Goal: Information Seeking & Learning: Learn about a topic

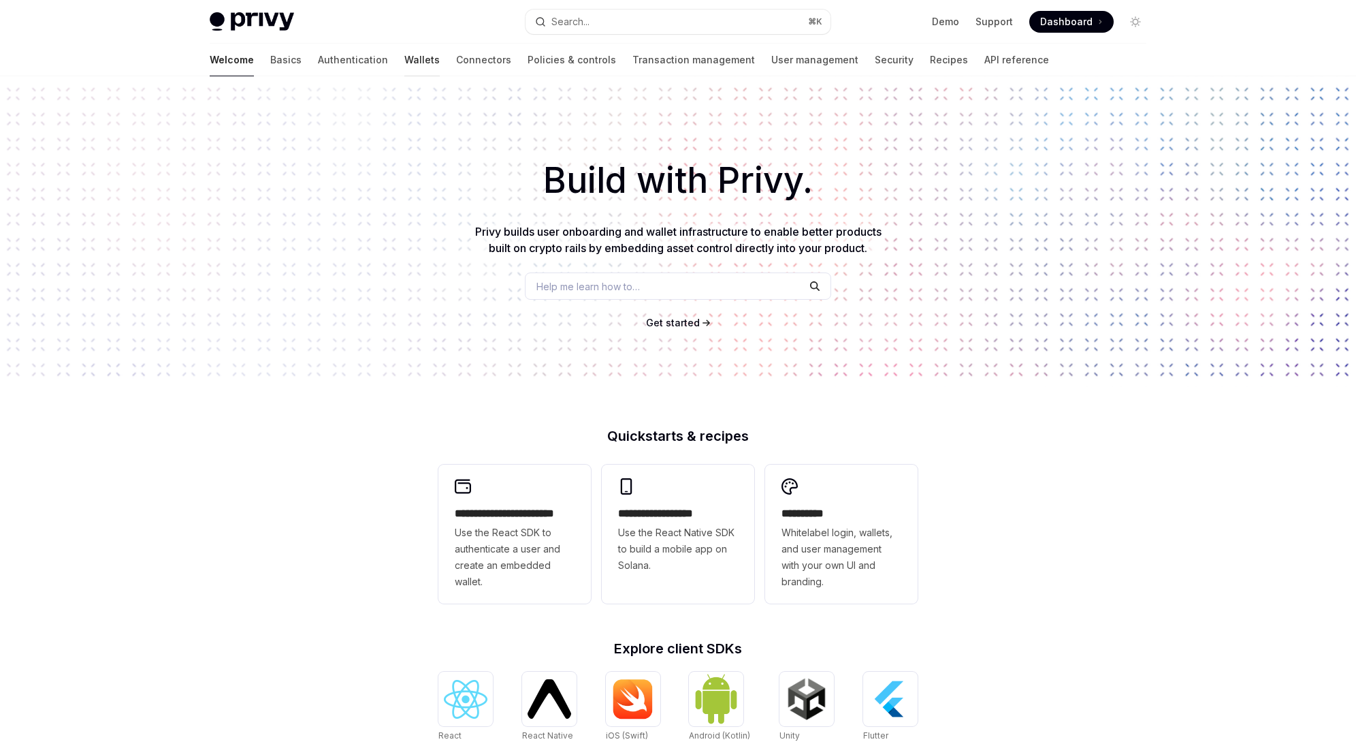
click at [404, 60] on link "Wallets" at bounding box center [421, 60] width 35 height 33
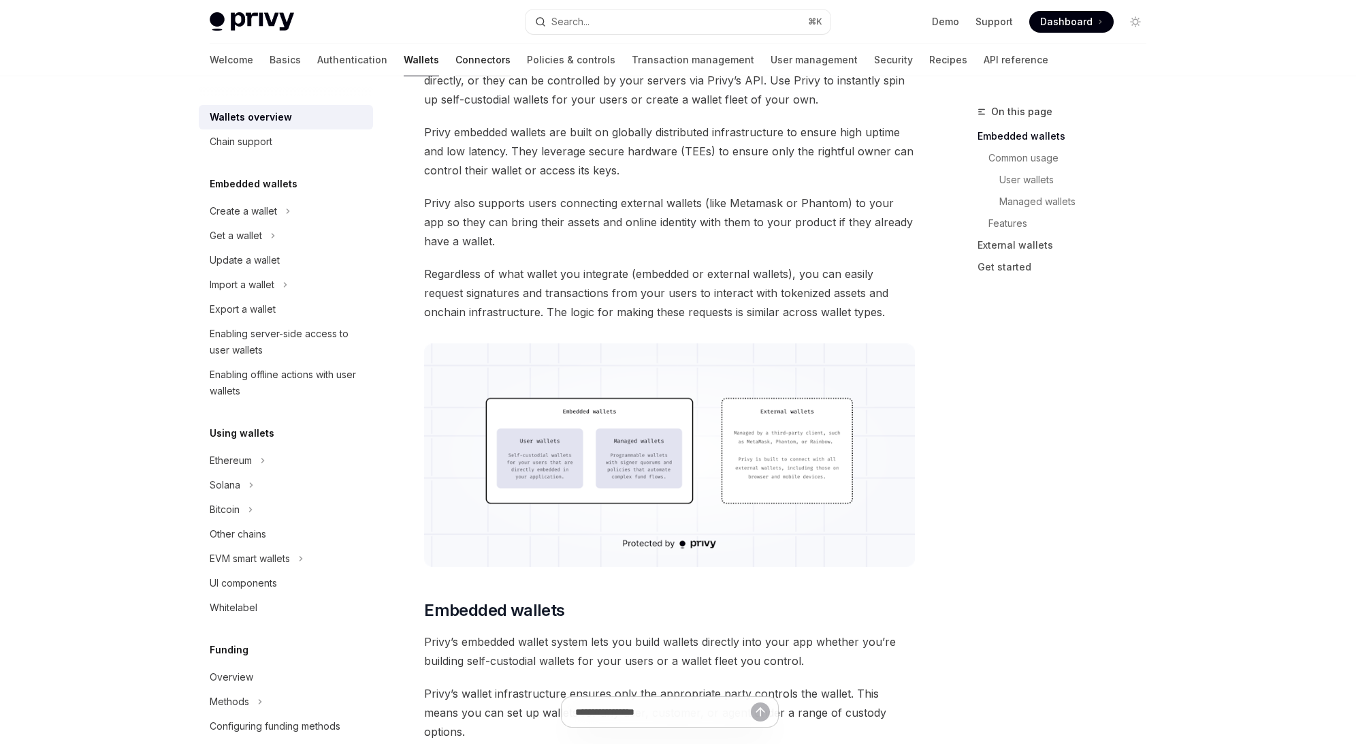
click at [456, 56] on link "Connectors" at bounding box center [483, 60] width 55 height 33
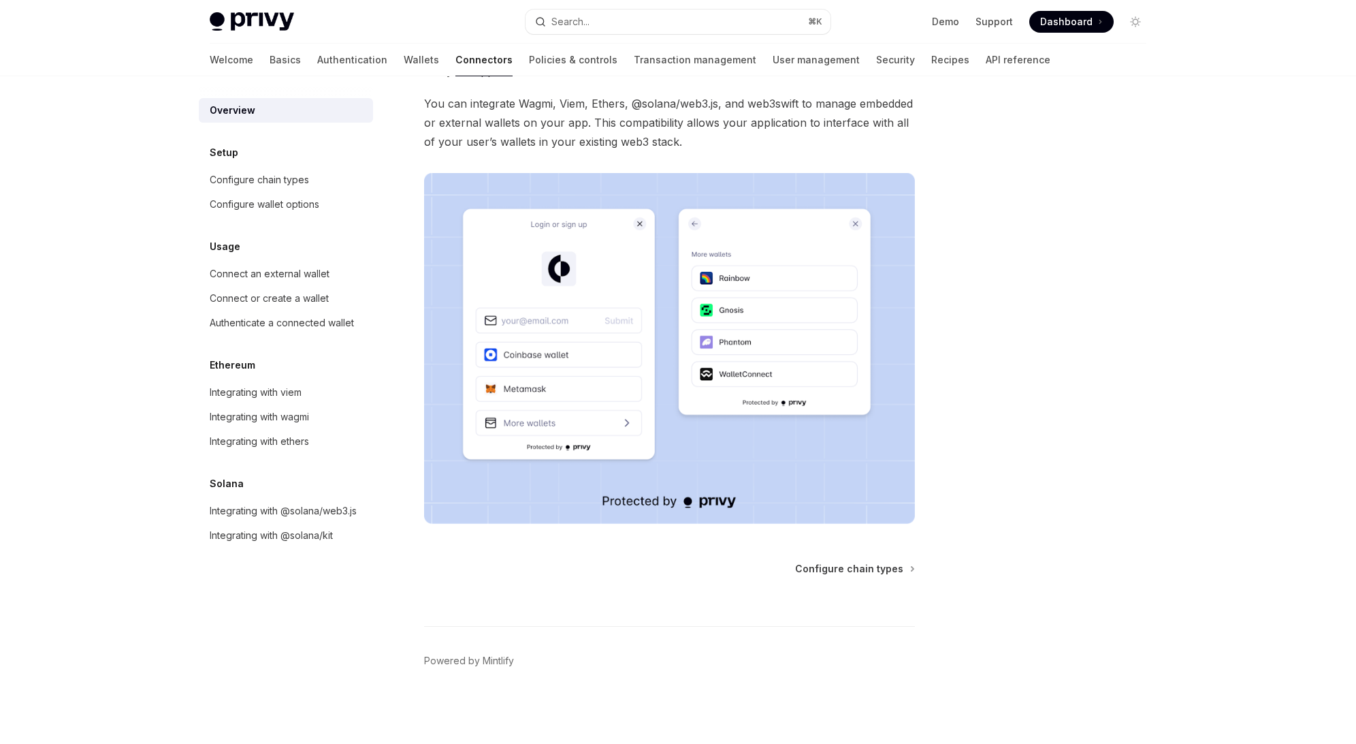
scroll to position [146, 0]
click at [634, 60] on link "Transaction management" at bounding box center [695, 60] width 123 height 33
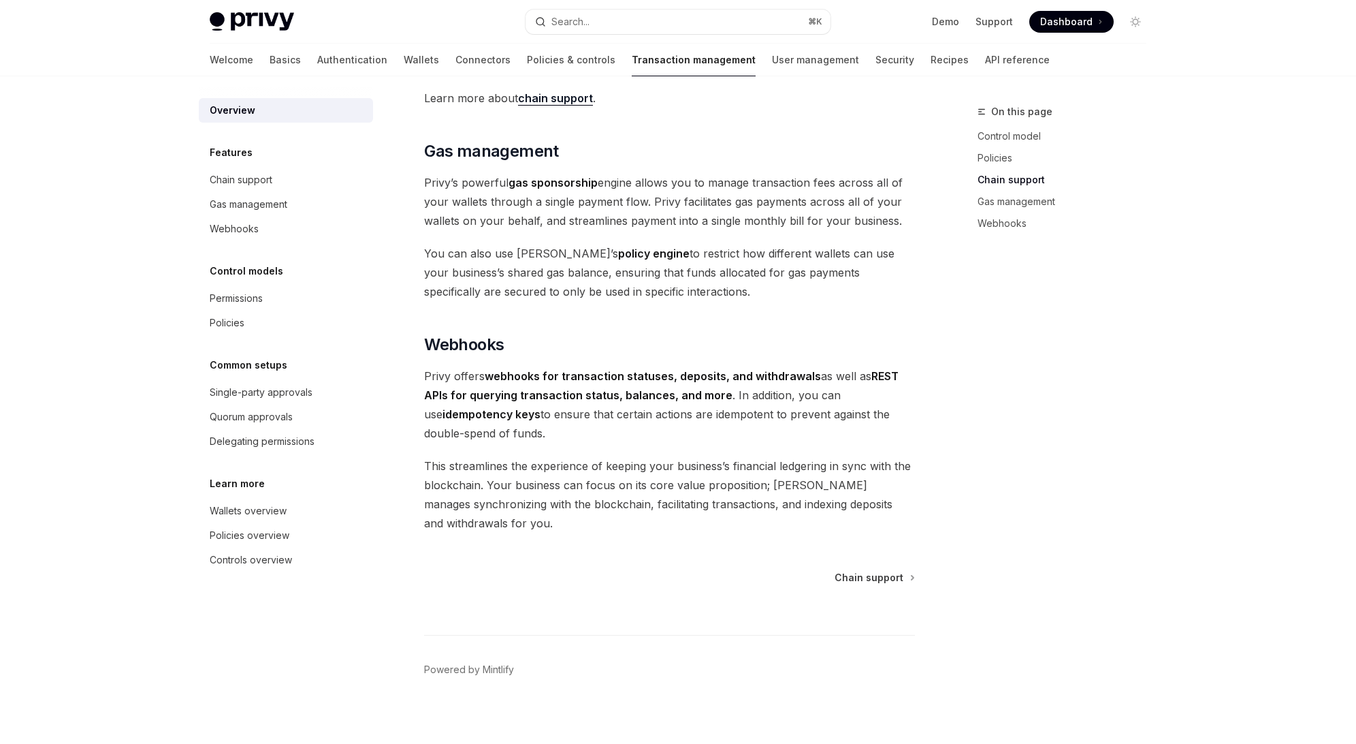
scroll to position [1112, 0]
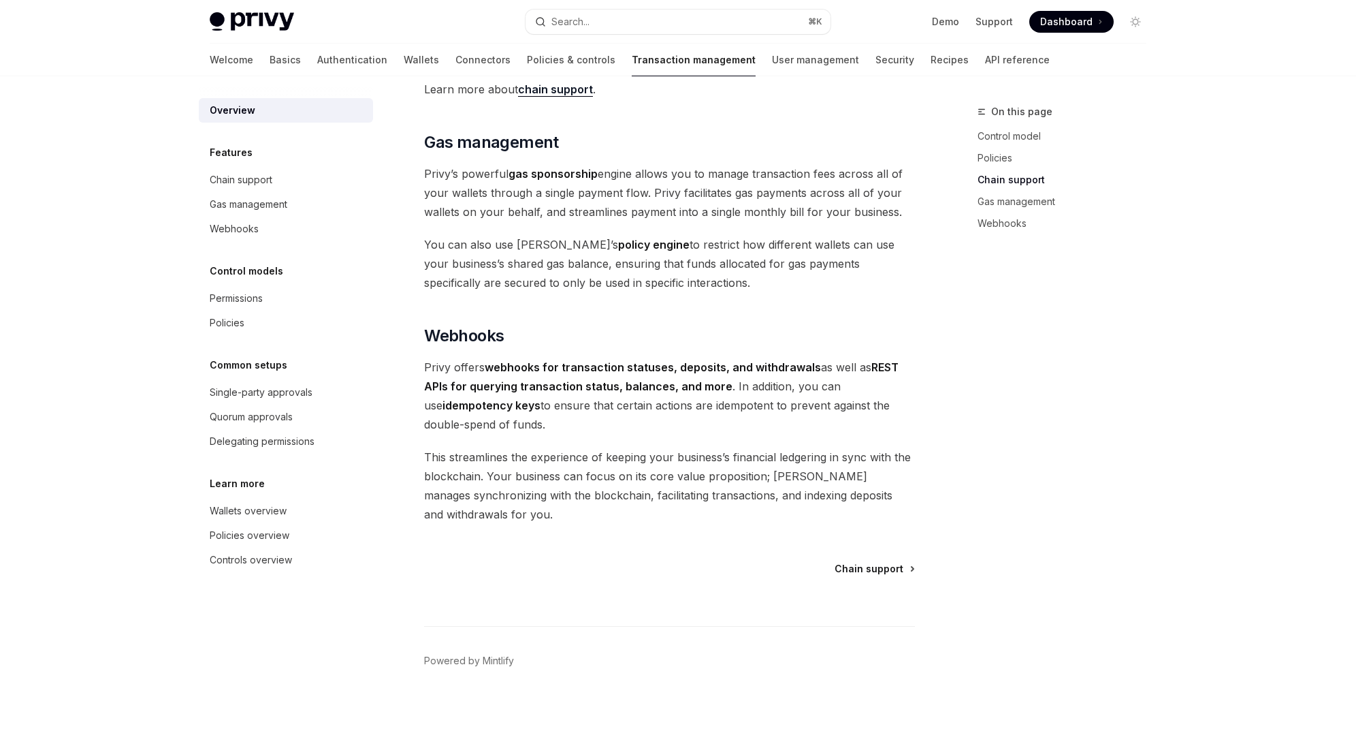
click at [861, 573] on span "Chain support" at bounding box center [869, 569] width 69 height 14
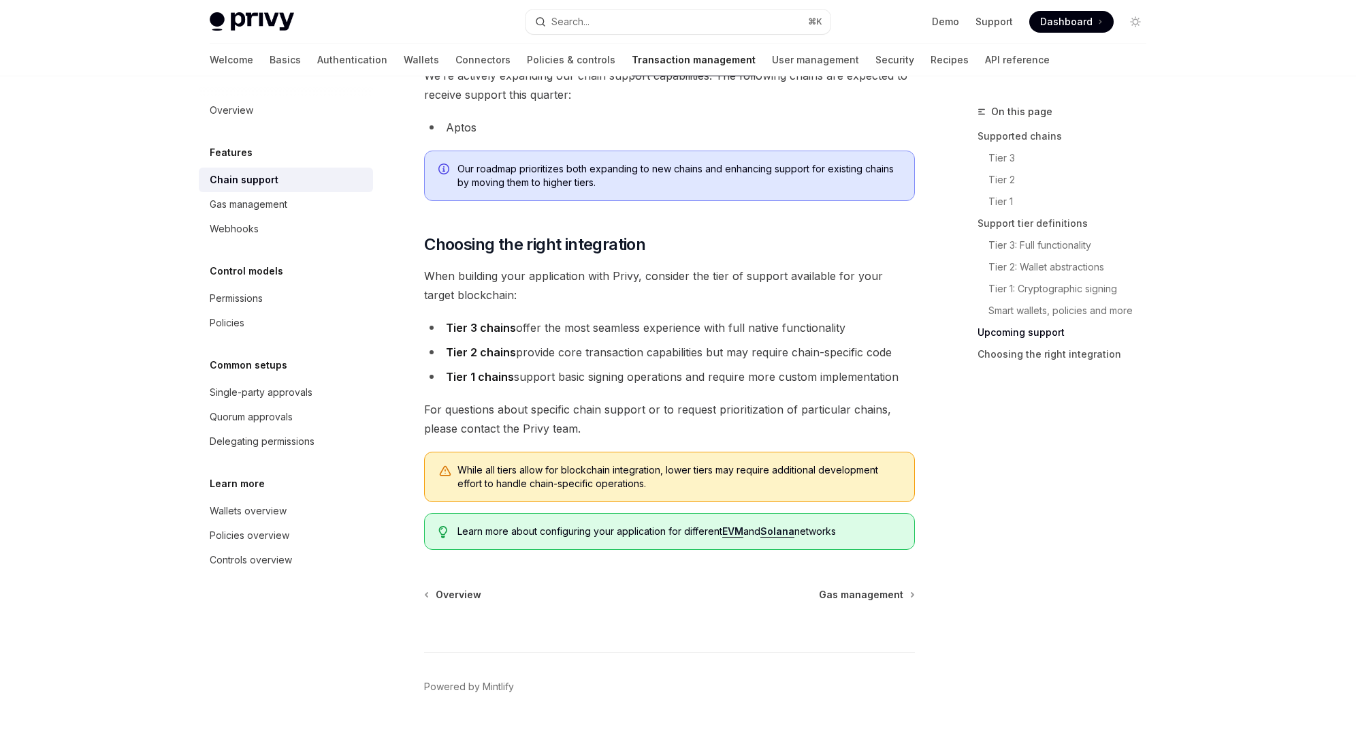
scroll to position [1586, 0]
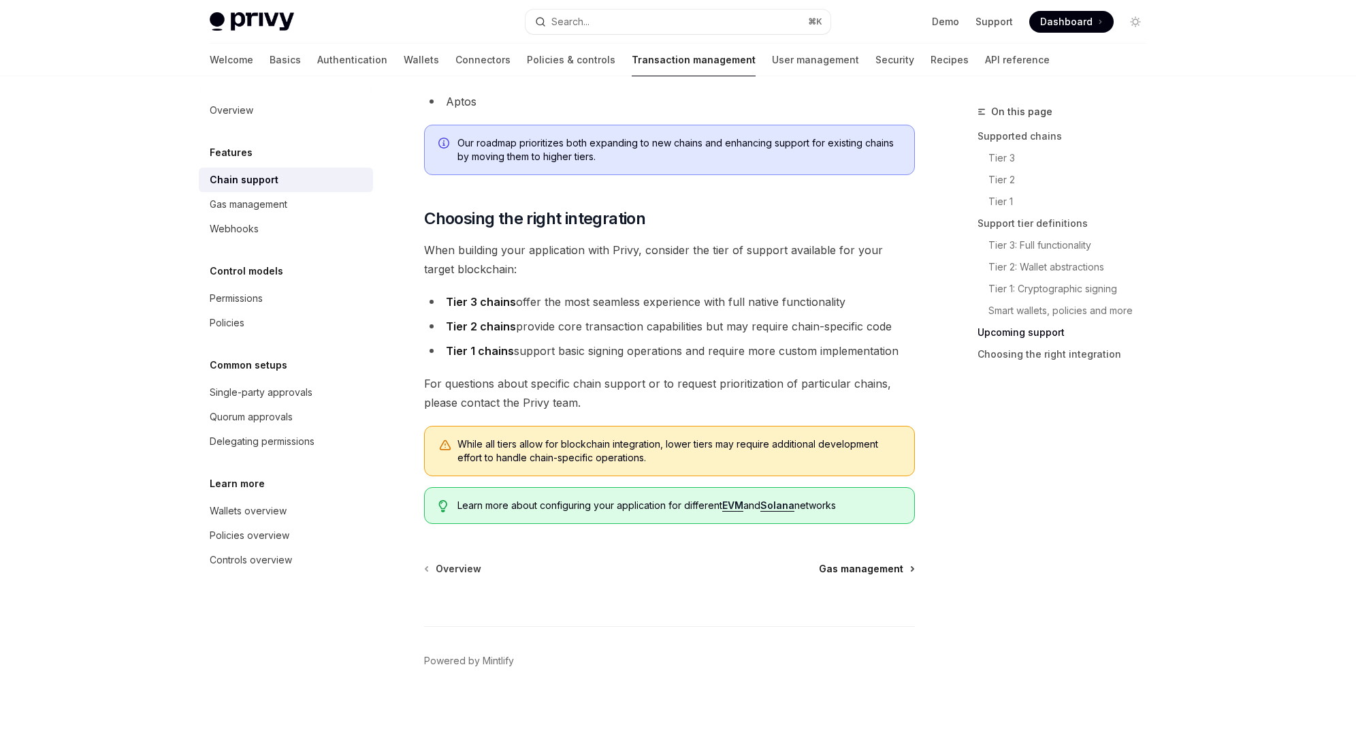
click at [847, 564] on span "Gas management" at bounding box center [861, 569] width 84 height 14
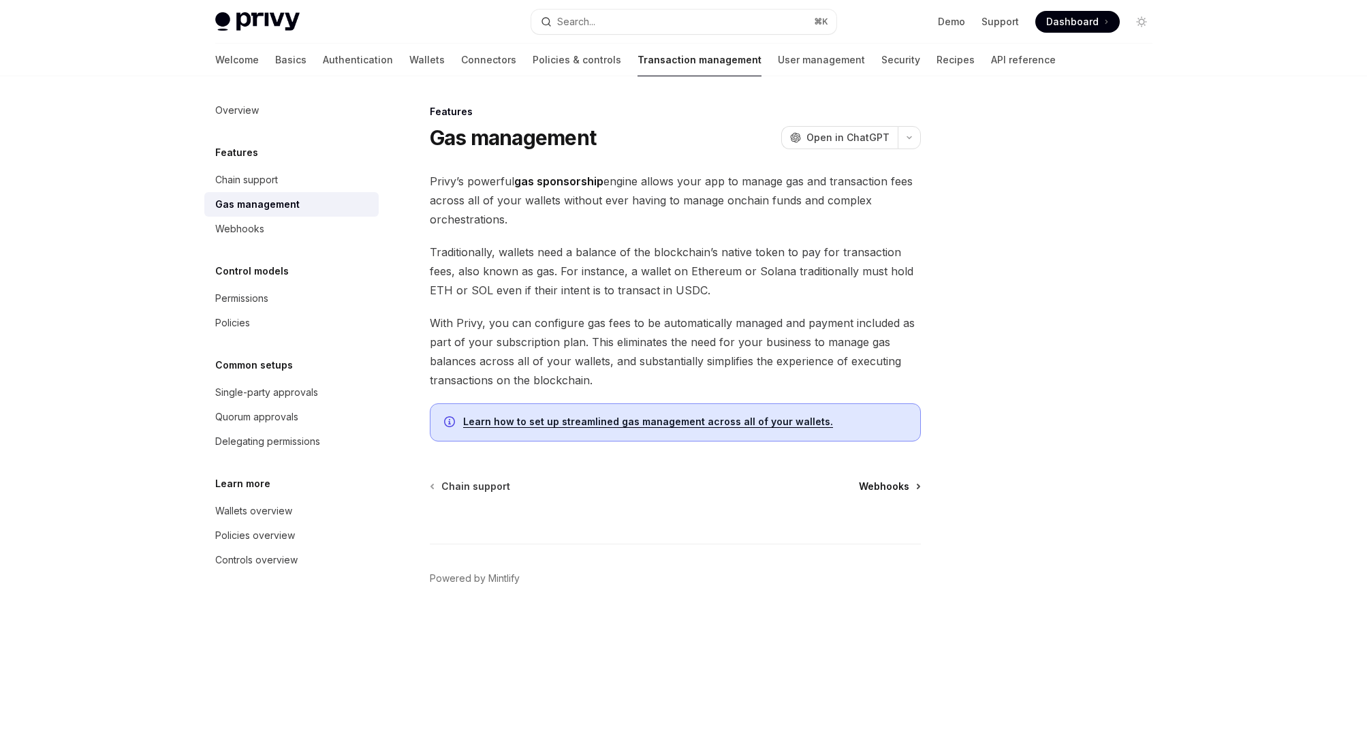
click at [889, 483] on span "Webhooks" at bounding box center [884, 486] width 50 height 14
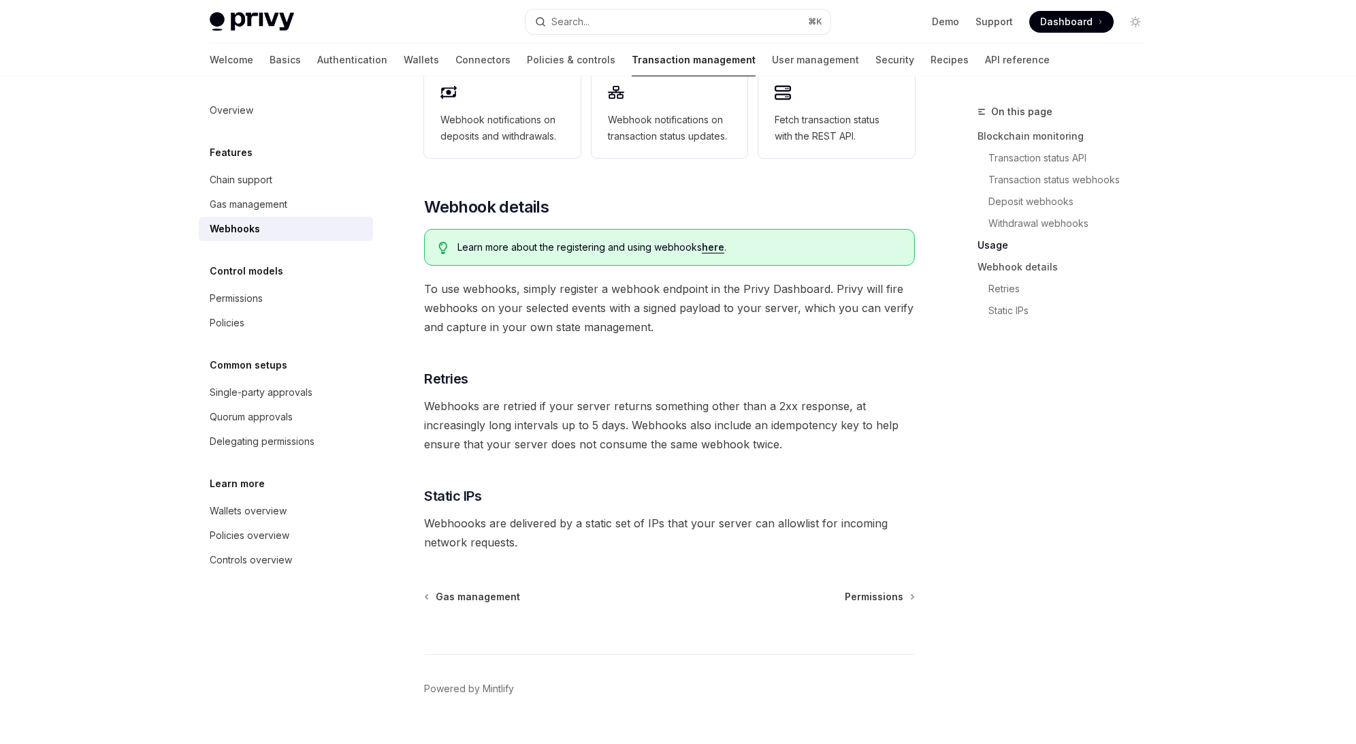
scroll to position [705, 0]
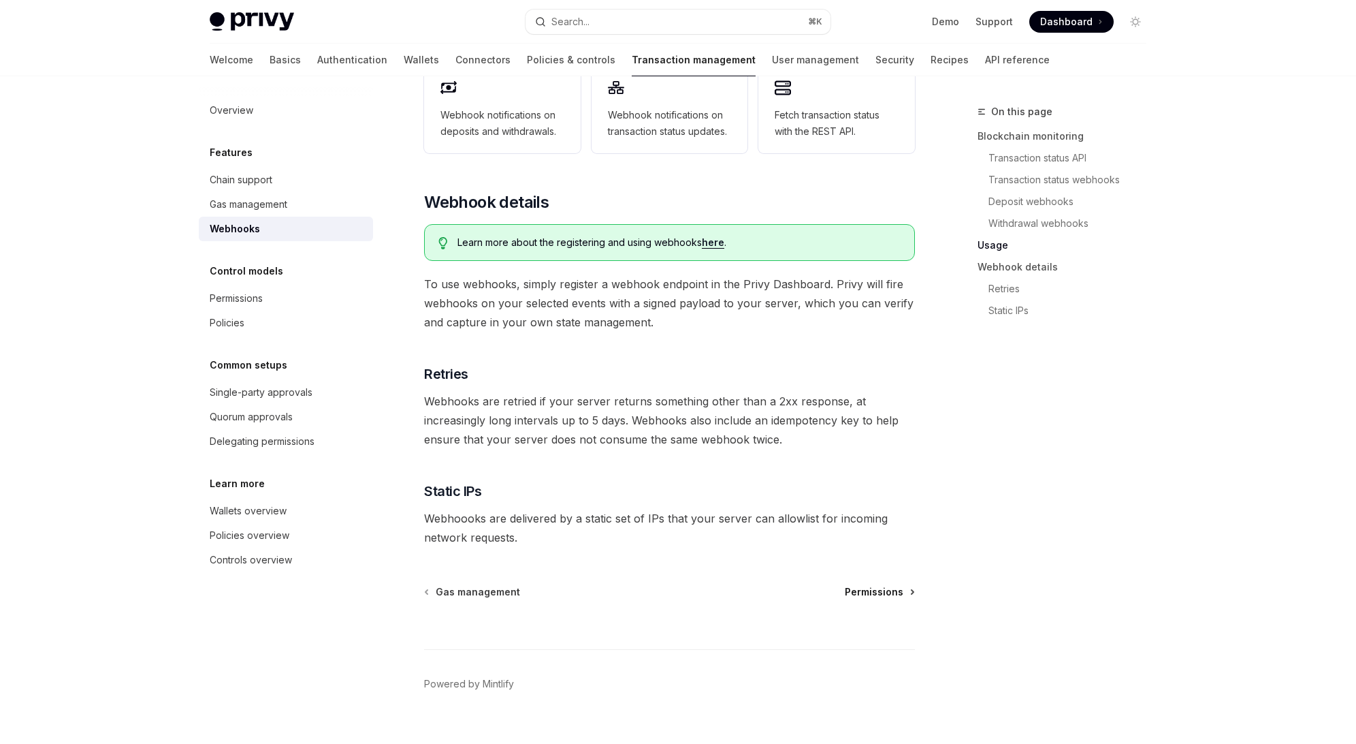
click at [869, 585] on span "Permissions" at bounding box center [874, 592] width 59 height 14
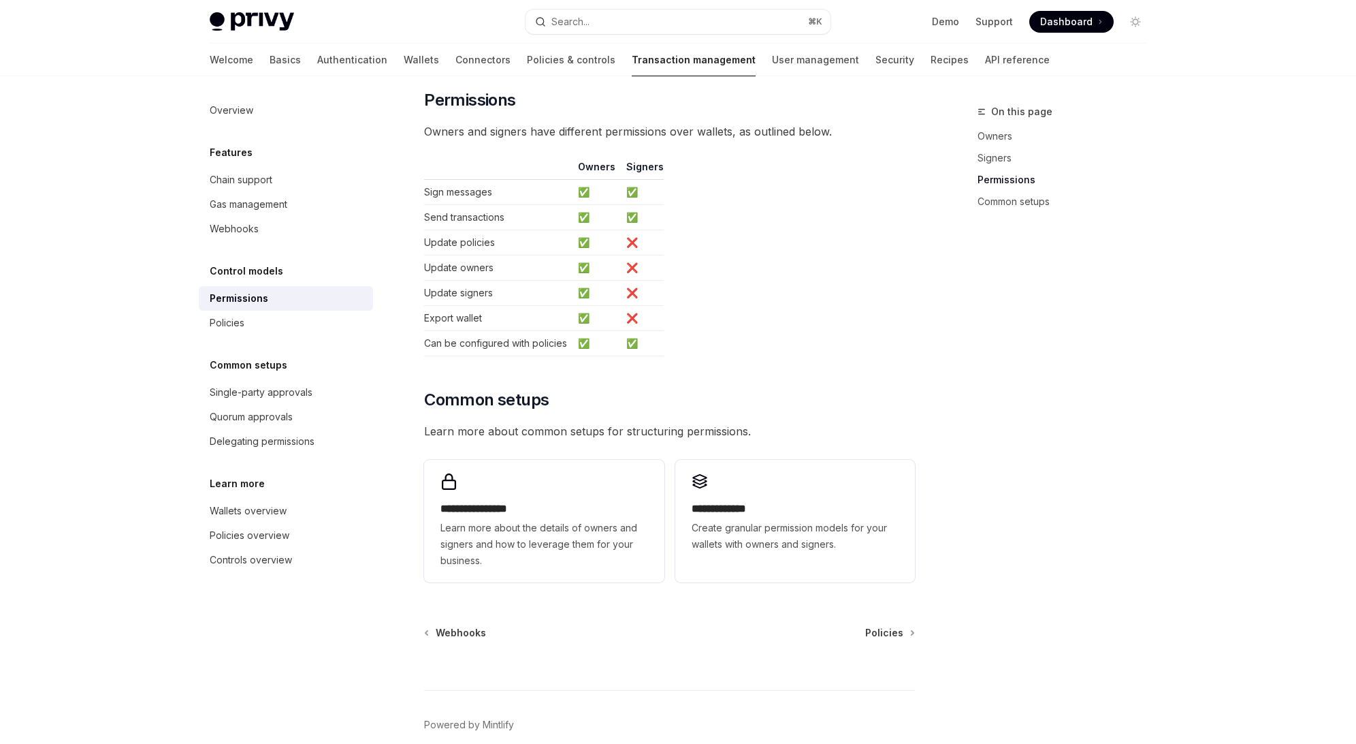
scroll to position [776, 0]
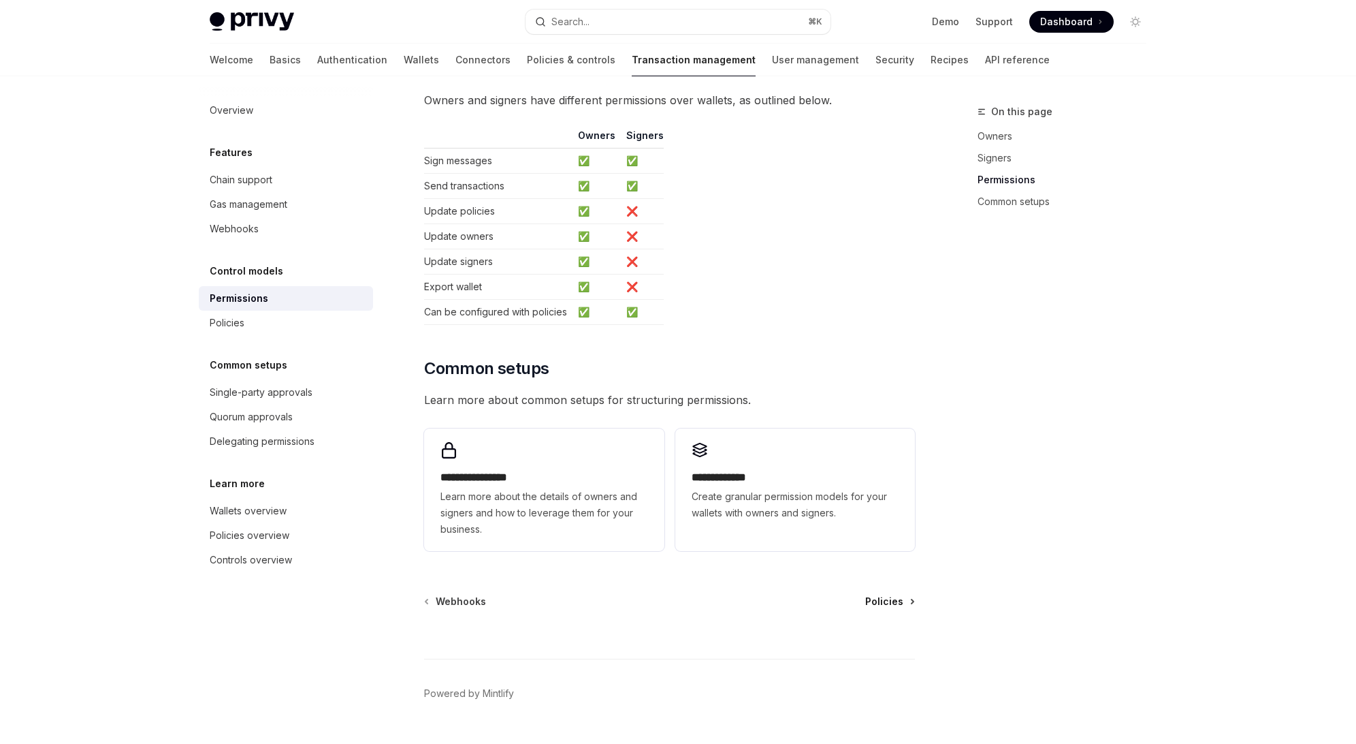
click at [891, 594] on span "Policies" at bounding box center [884, 601] width 38 height 14
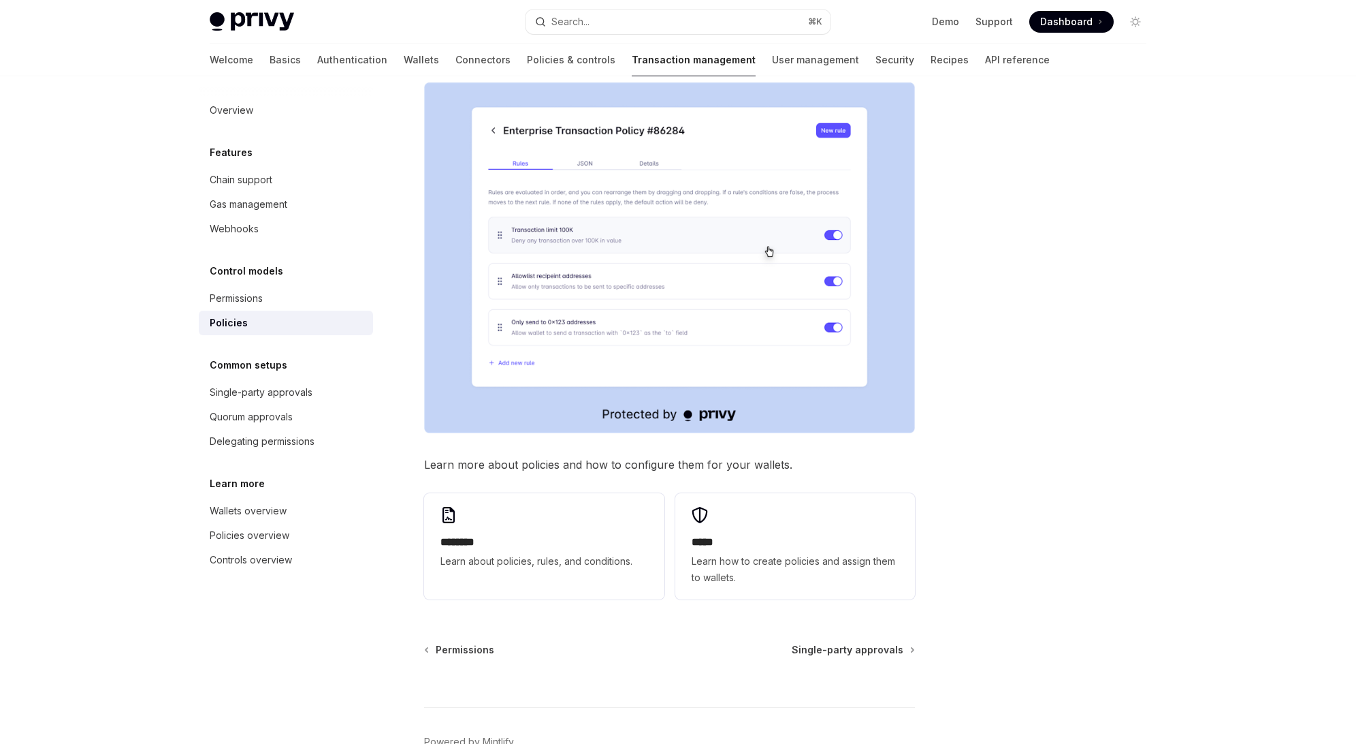
scroll to position [458, 0]
click at [841, 656] on div at bounding box center [669, 681] width 491 height 50
click at [841, 642] on span "Single-party approvals" at bounding box center [848, 649] width 112 height 14
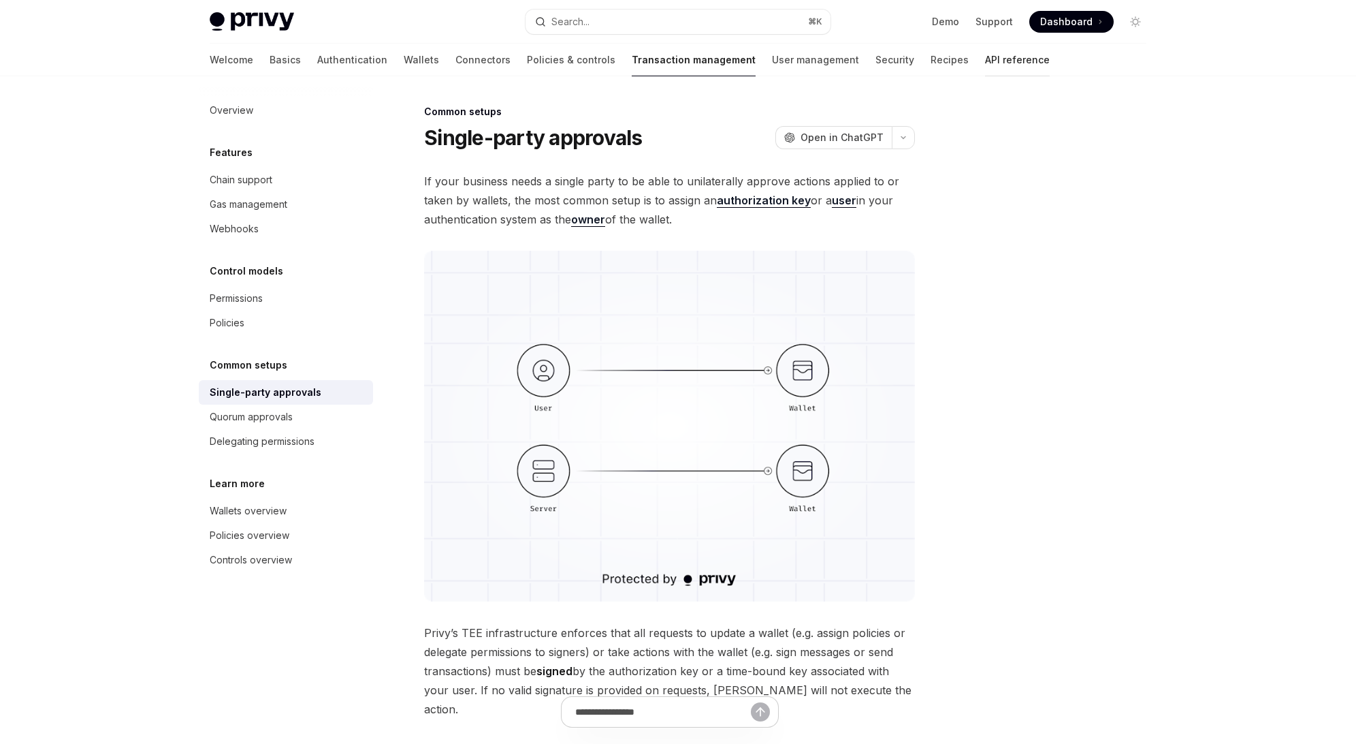
click at [985, 59] on link "API reference" at bounding box center [1017, 60] width 65 height 33
type textarea "*"
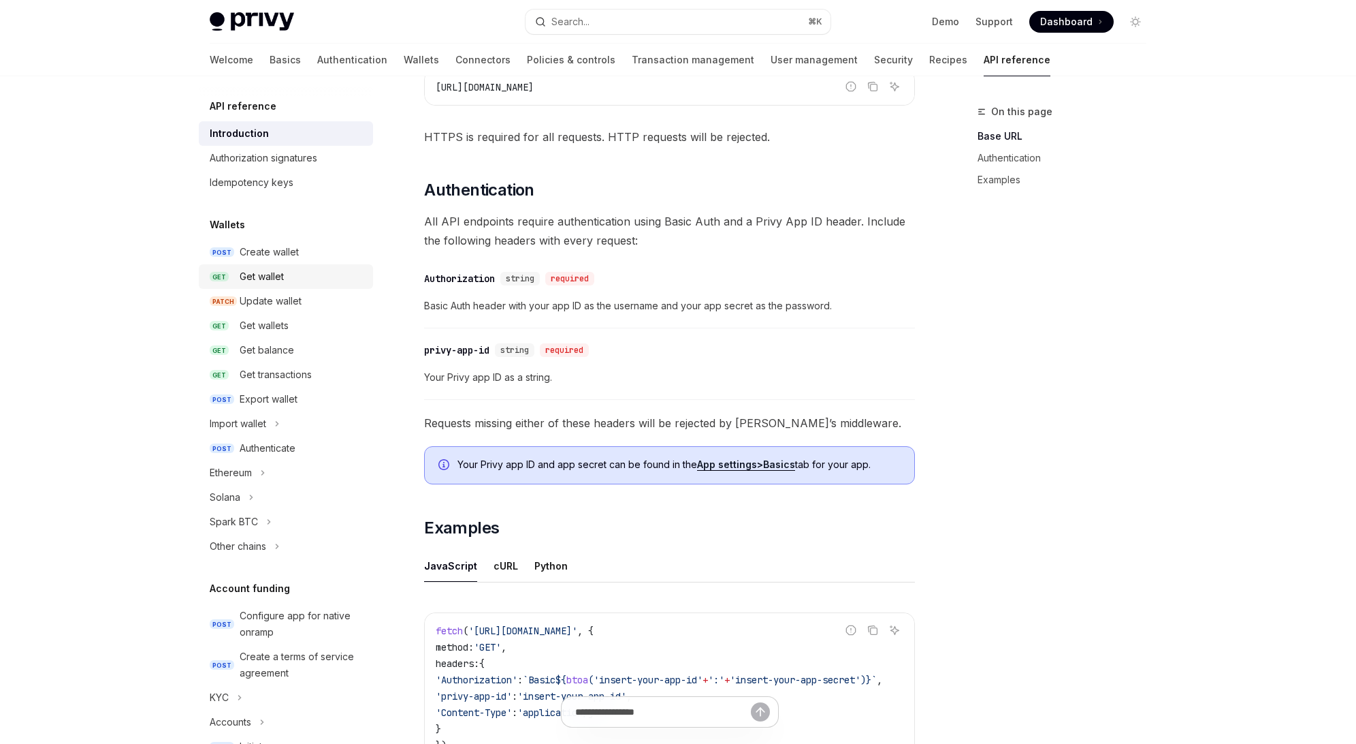
scroll to position [289, 0]
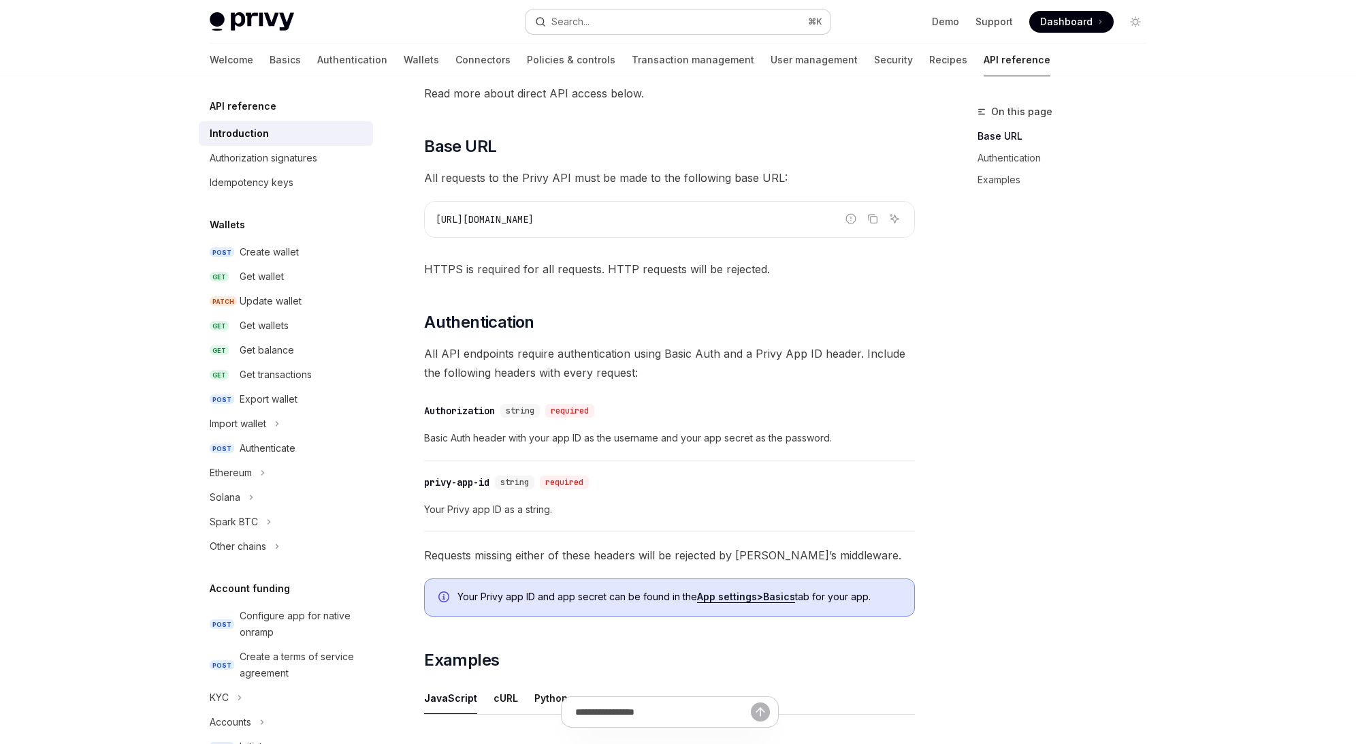
click at [560, 25] on div "Search..." at bounding box center [571, 22] width 38 height 16
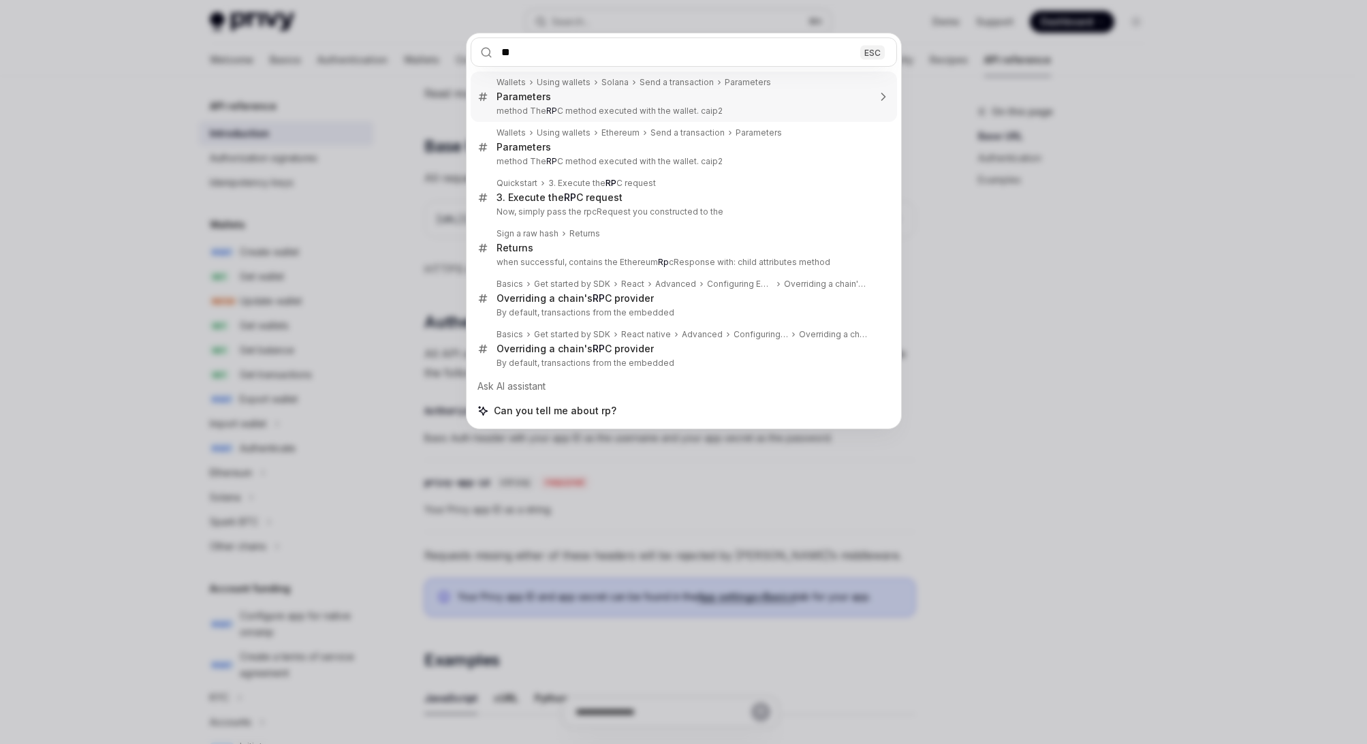
type input "***"
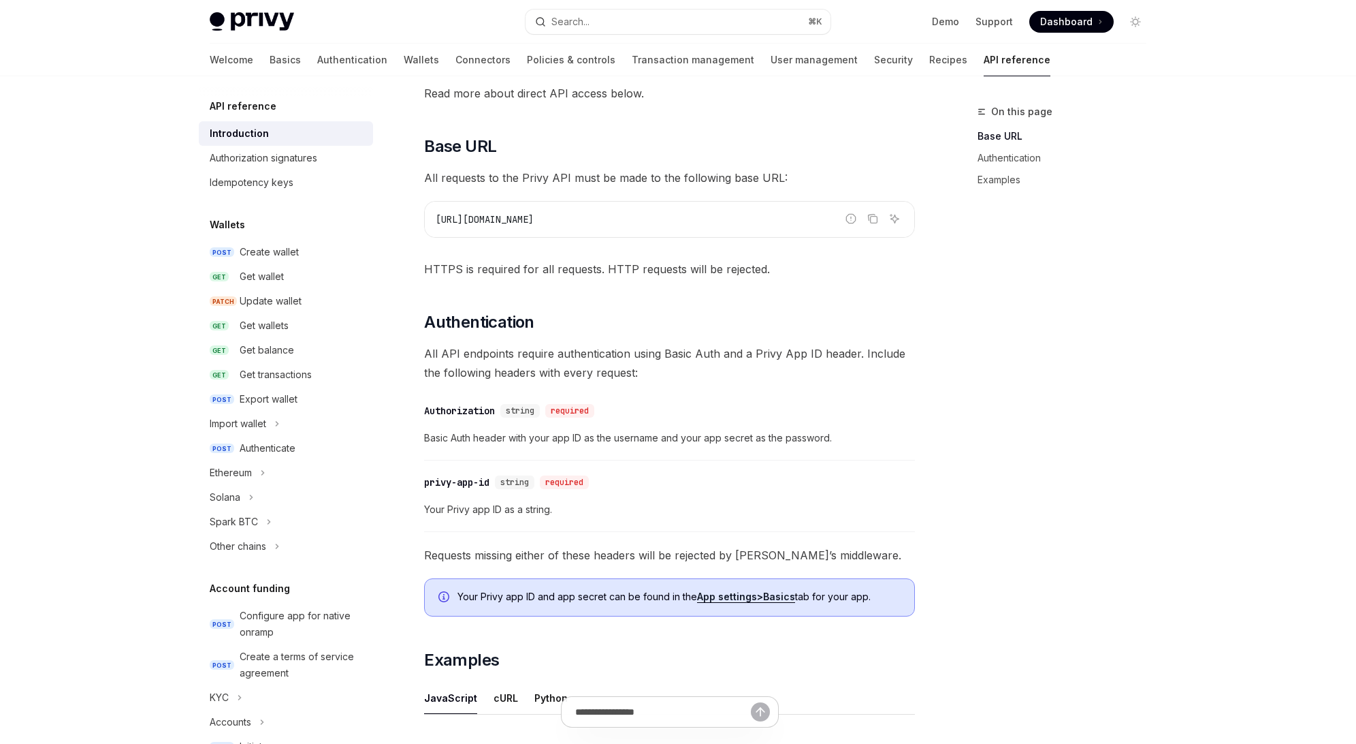
type textarea "*"
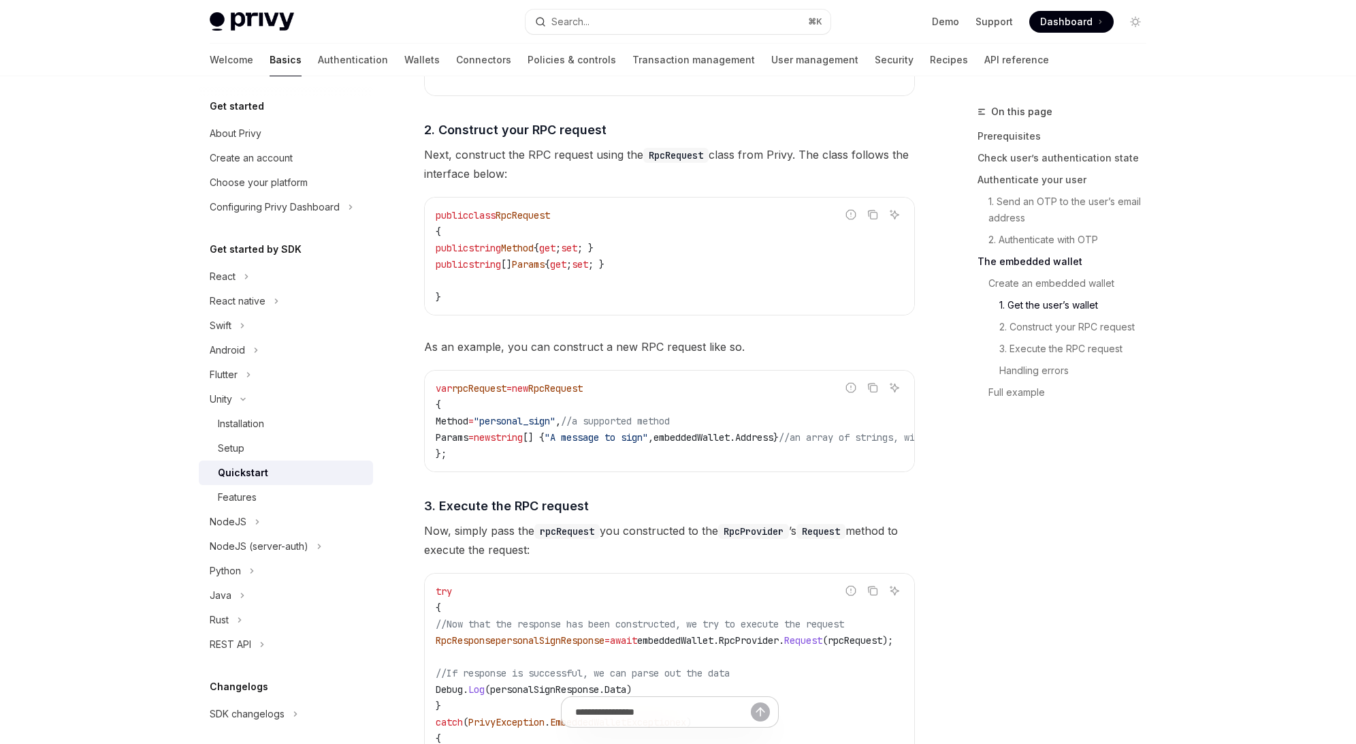
scroll to position [2482, 0]
click at [588, 33] on div "Privy Docs home page Search... ⌘ K Demo Support Dashboard Dashboard Search..." at bounding box center [678, 22] width 937 height 44
click at [589, 29] on div "Search..." at bounding box center [571, 22] width 38 height 16
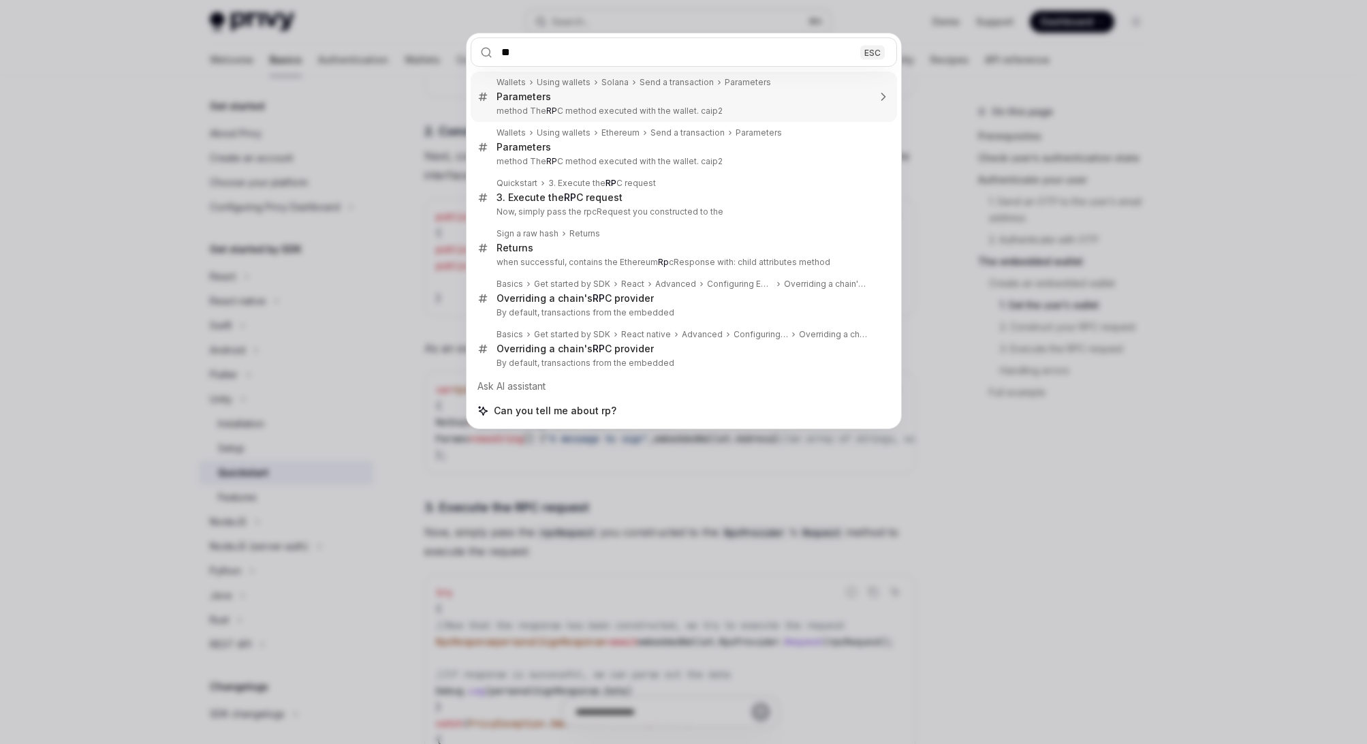
type input "***"
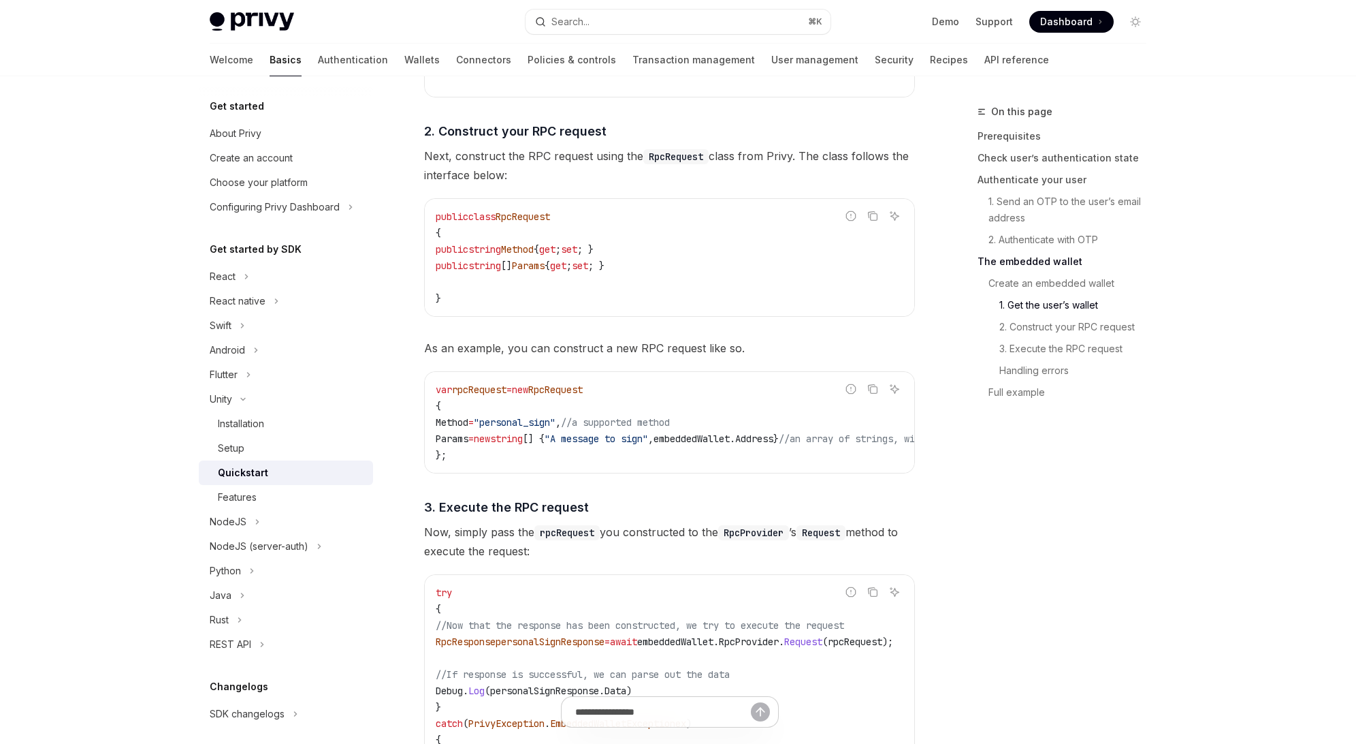
type textarea "*"
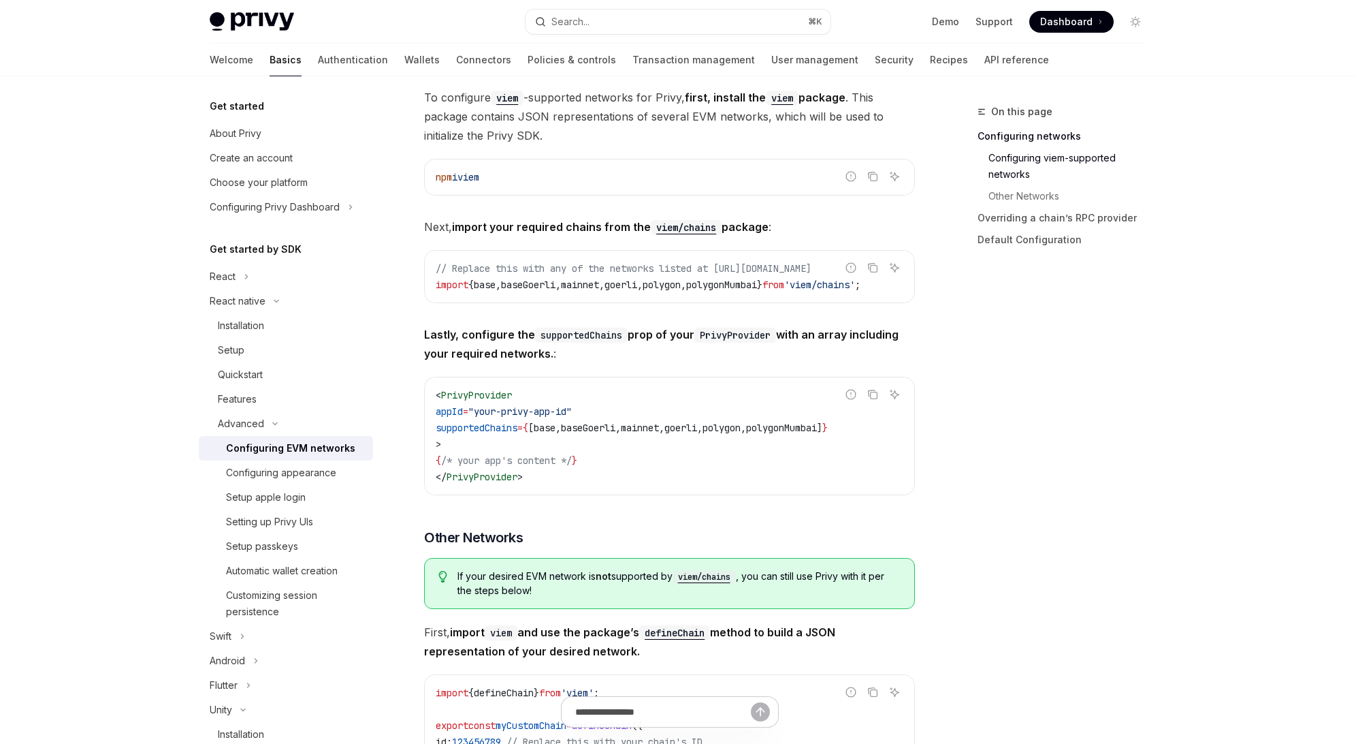
scroll to position [270, 0]
